Goal: Task Accomplishment & Management: Use online tool/utility

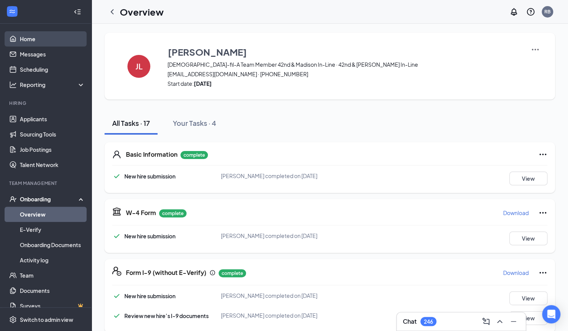
click at [26, 42] on link "Home" at bounding box center [52, 38] width 65 height 15
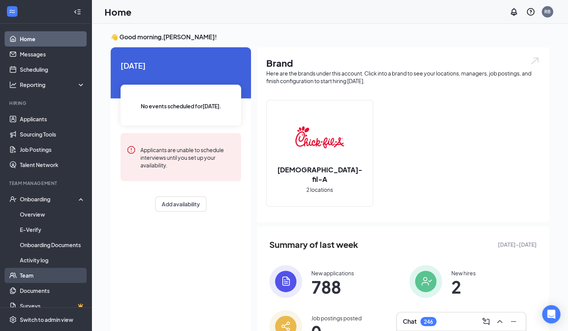
click at [25, 275] on link "Team" at bounding box center [52, 275] width 65 height 15
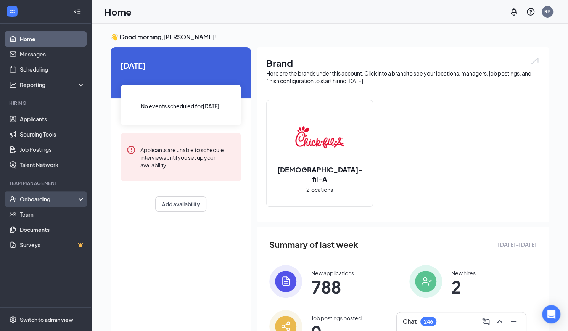
click at [34, 198] on div "Onboarding" at bounding box center [49, 199] width 59 height 8
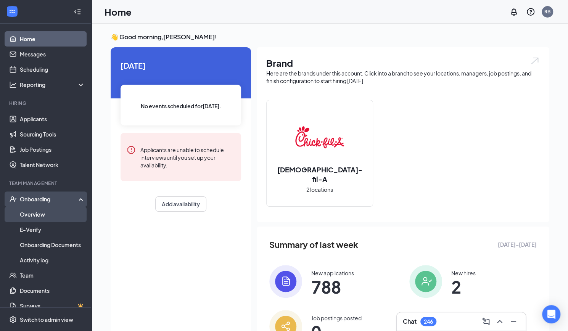
click at [34, 213] on link "Overview" at bounding box center [52, 214] width 65 height 15
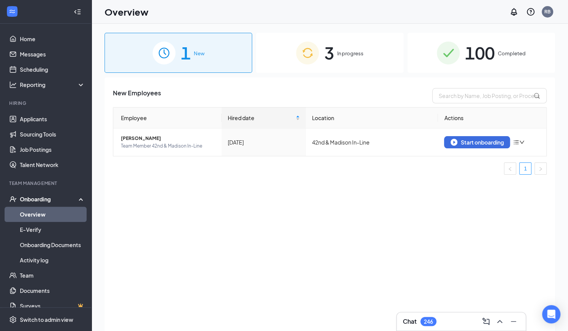
click at [325, 51] on span "3" at bounding box center [329, 53] width 10 height 26
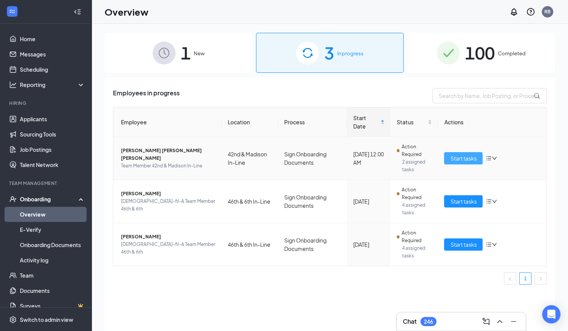
click at [469, 156] on span "Start tasks" at bounding box center [463, 158] width 26 height 8
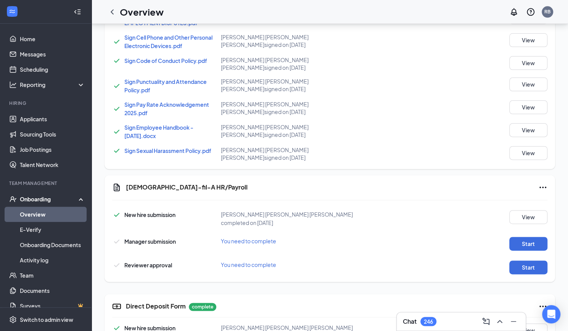
scroll to position [512, 0]
click at [531, 237] on button "Start" at bounding box center [528, 244] width 38 height 14
click at [522, 260] on button "Start" at bounding box center [528, 267] width 38 height 14
